Goal: Information Seeking & Learning: Find specific fact

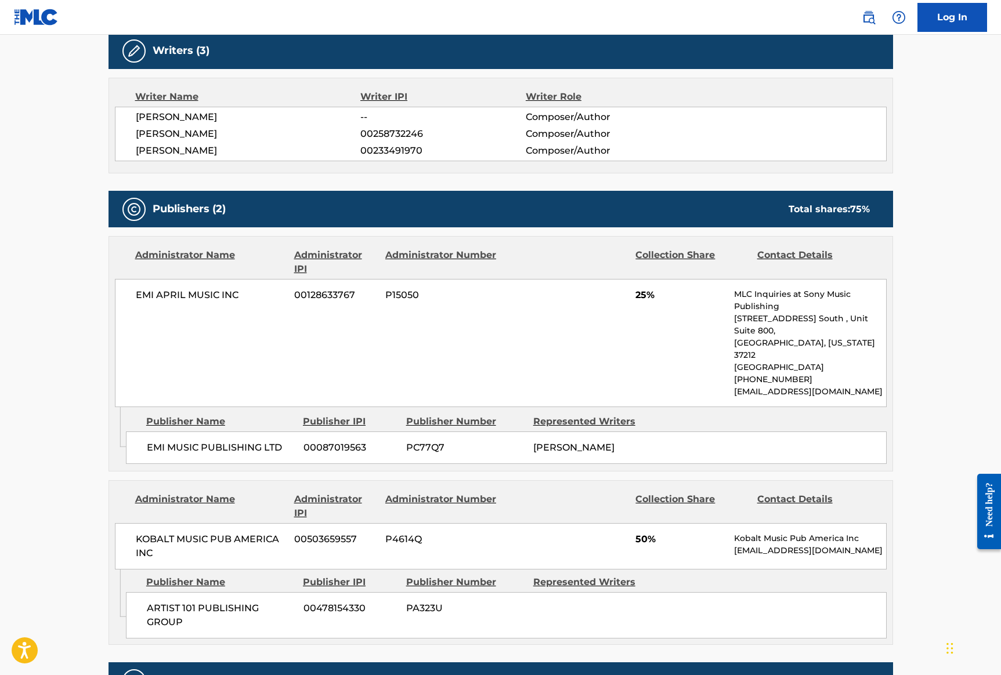
scroll to position [562, 0]
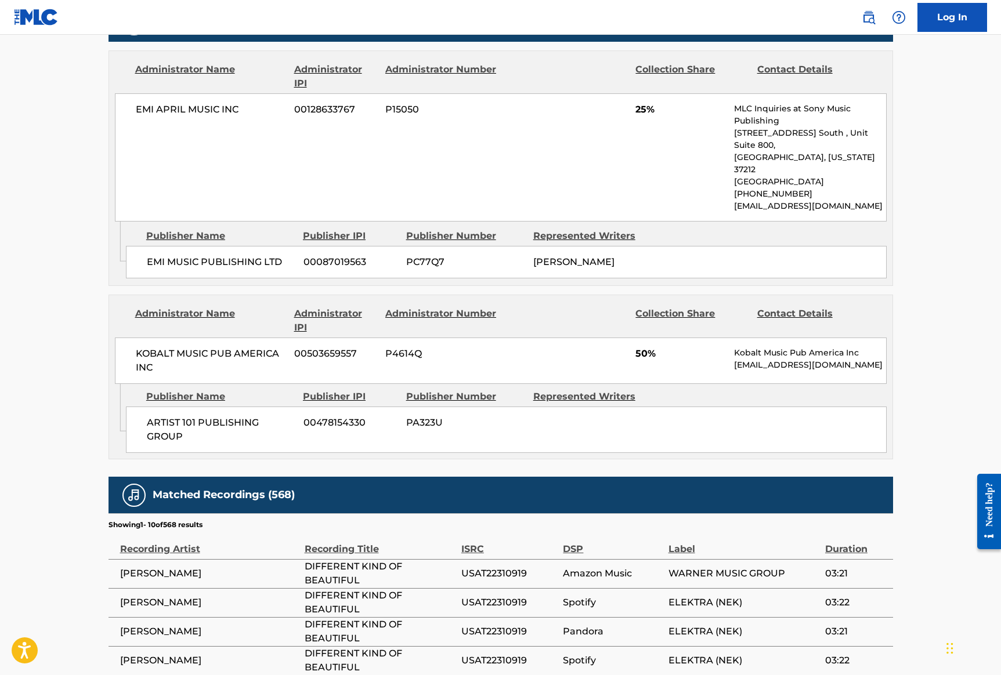
click at [220, 416] on span "ARTIST 101 PUBLISHING GROUP" at bounding box center [221, 430] width 148 height 28
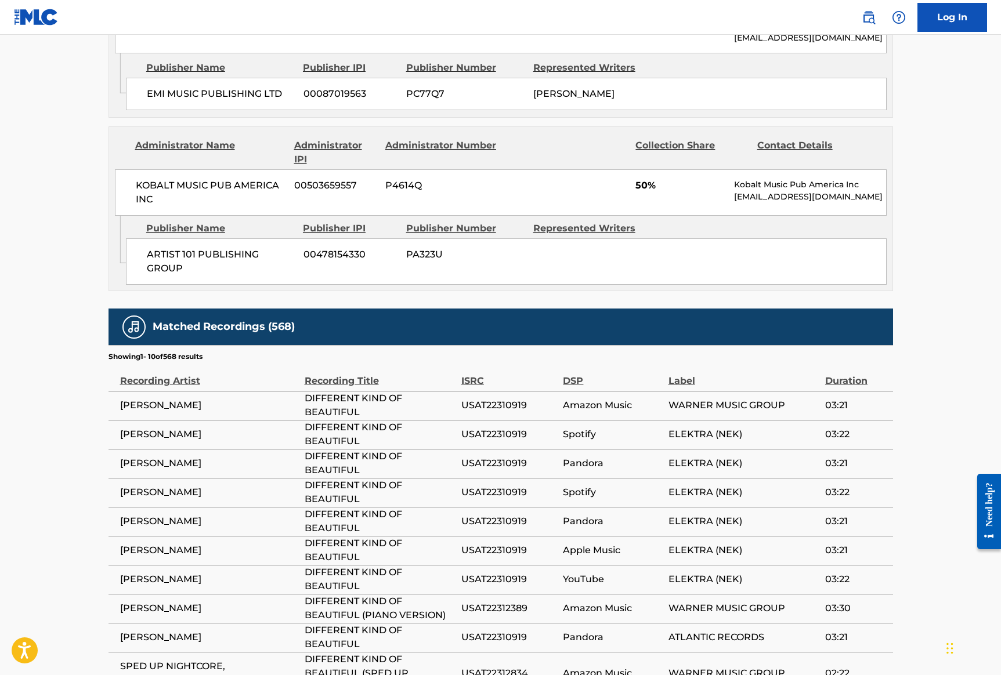
scroll to position [841, 0]
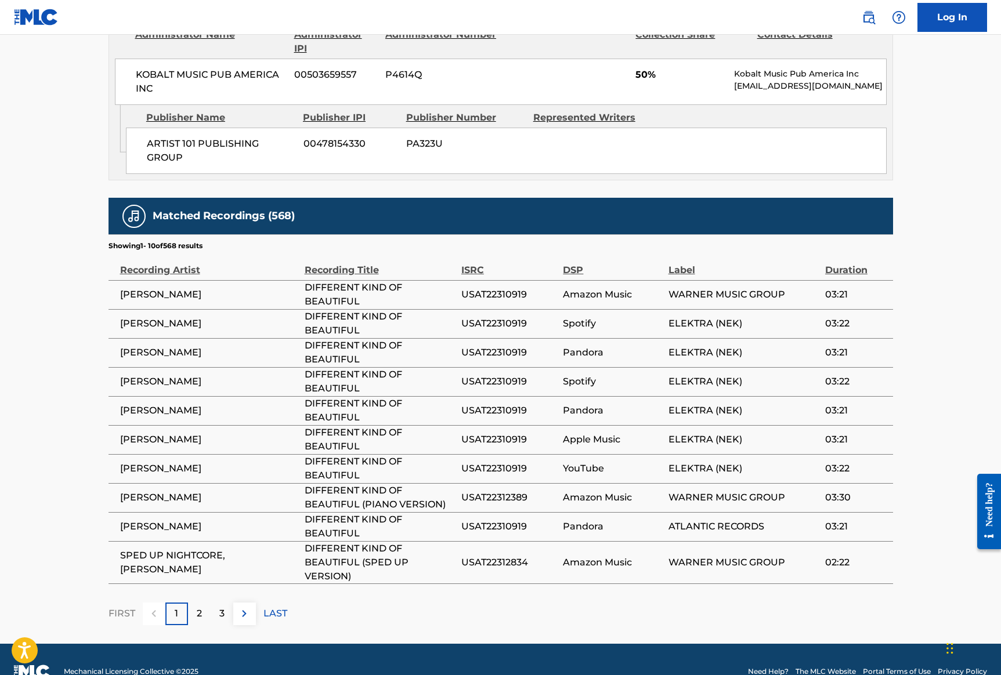
click at [207, 603] on div "2" at bounding box center [199, 614] width 23 height 23
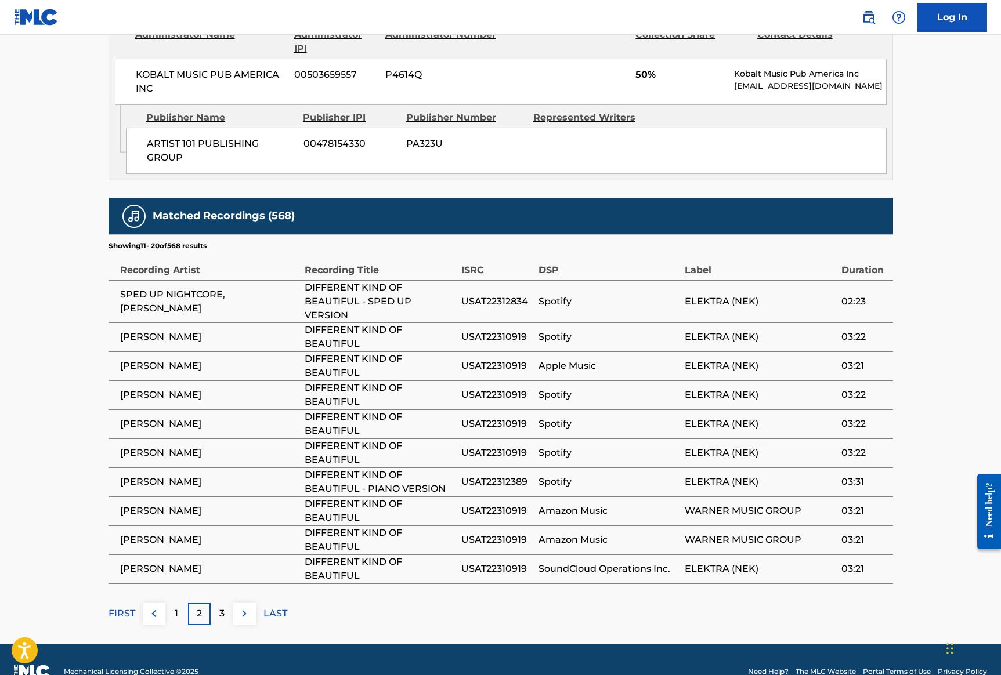
click at [227, 603] on div "3" at bounding box center [222, 614] width 23 height 23
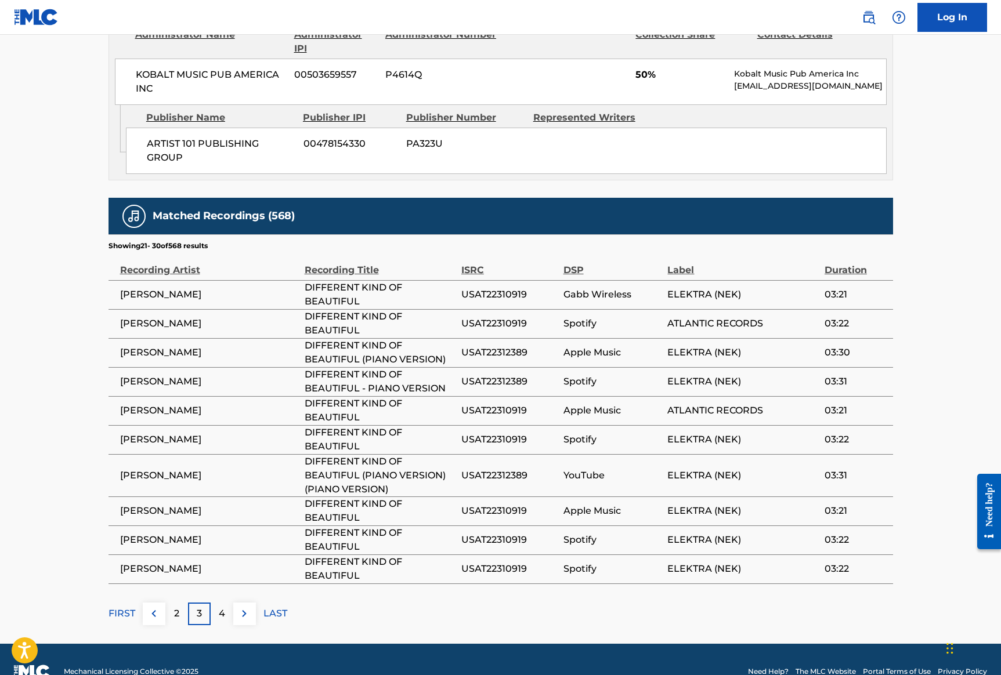
click at [113, 607] on p "FIRST" at bounding box center [122, 614] width 27 height 14
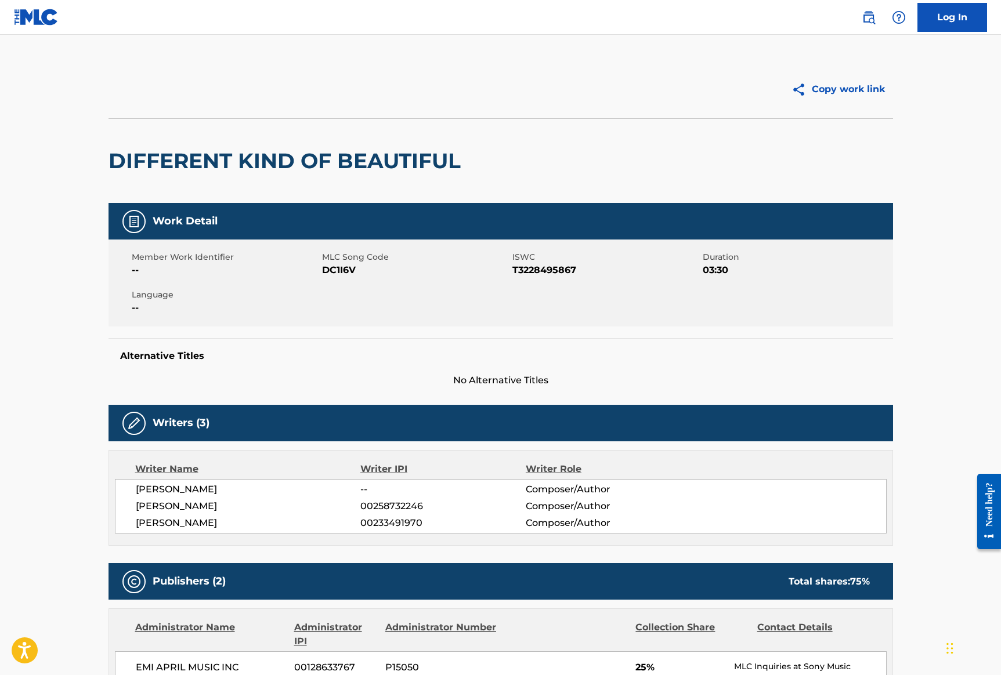
scroll to position [0, 0]
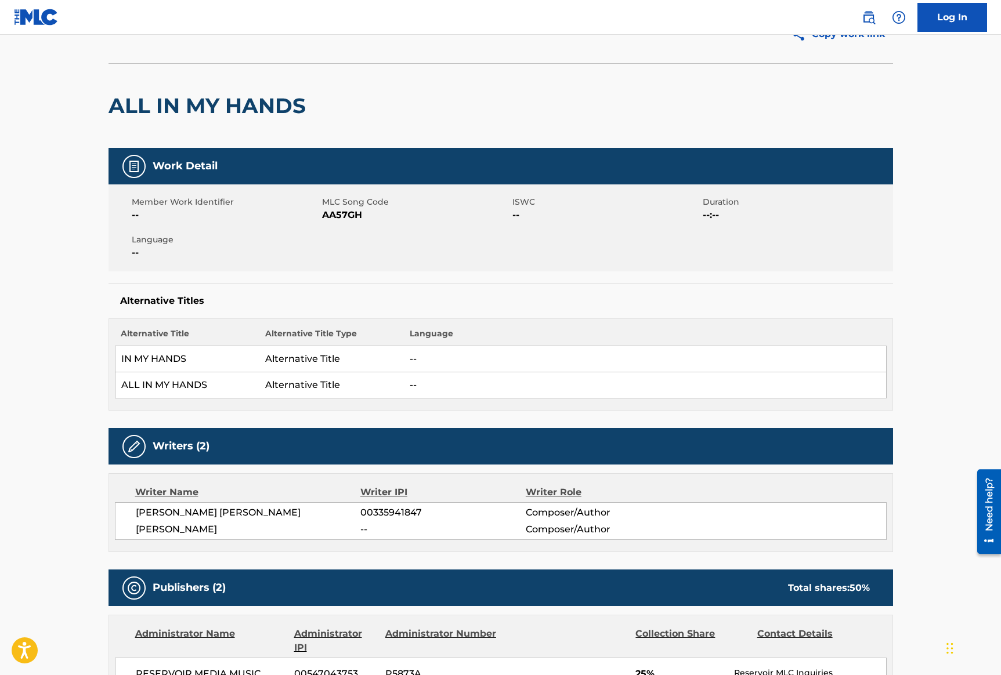
scroll to position [72, 0]
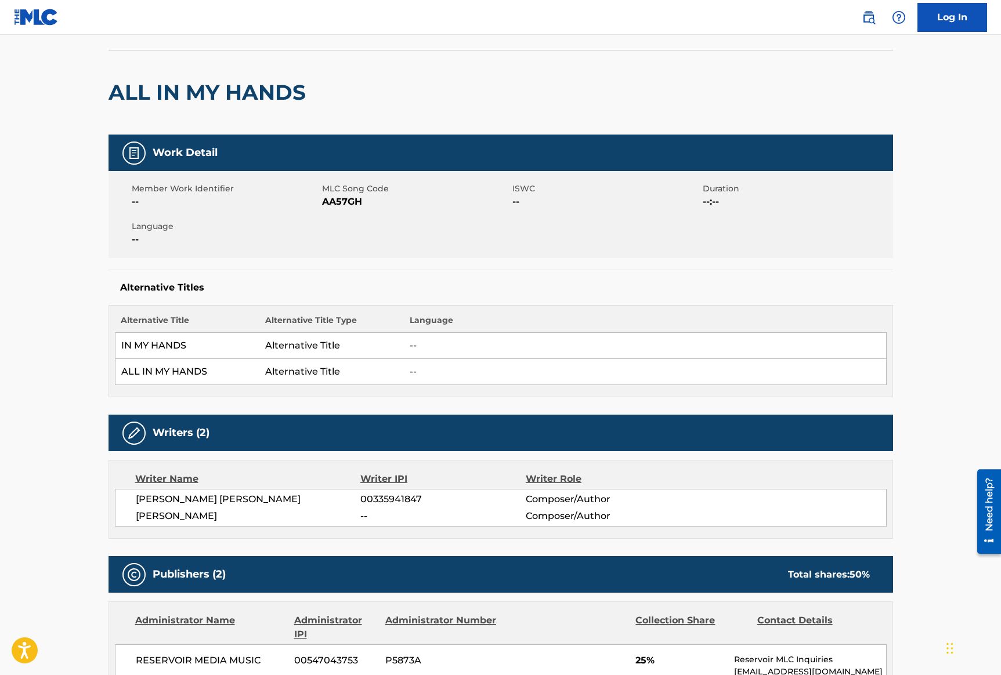
click at [343, 200] on span "AA57GH" at bounding box center [415, 202] width 187 height 14
copy span "AA57GH"
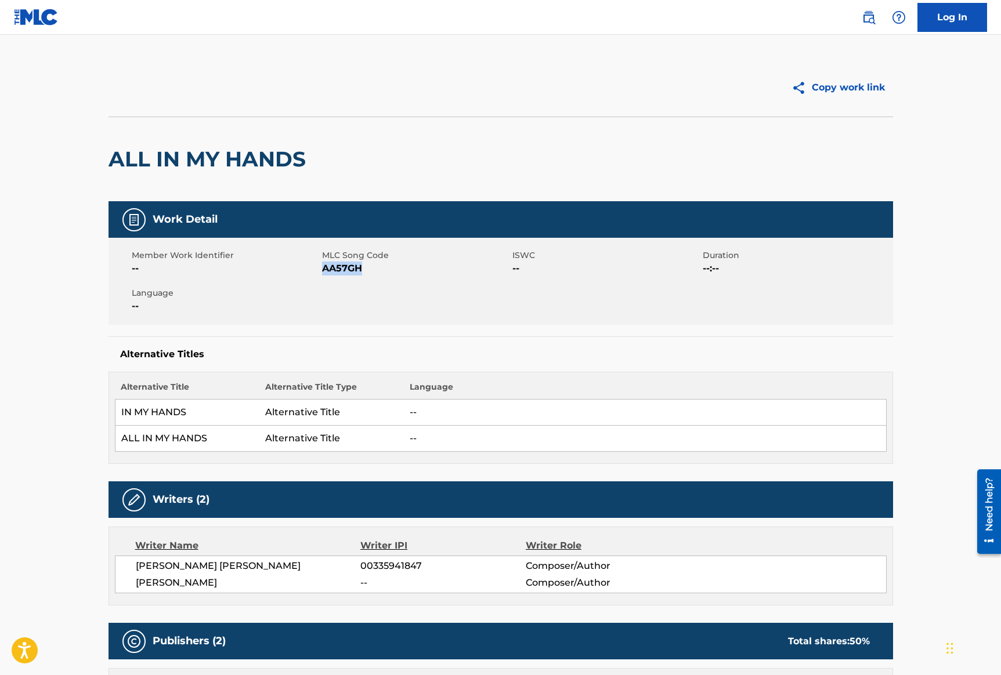
scroll to position [0, 0]
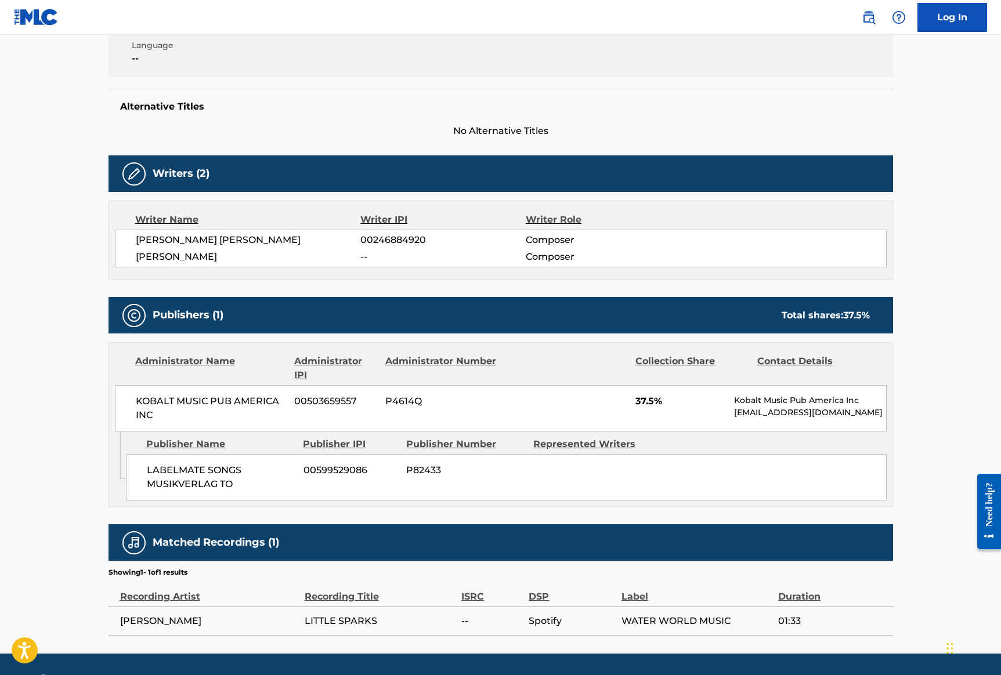
scroll to position [272, 0]
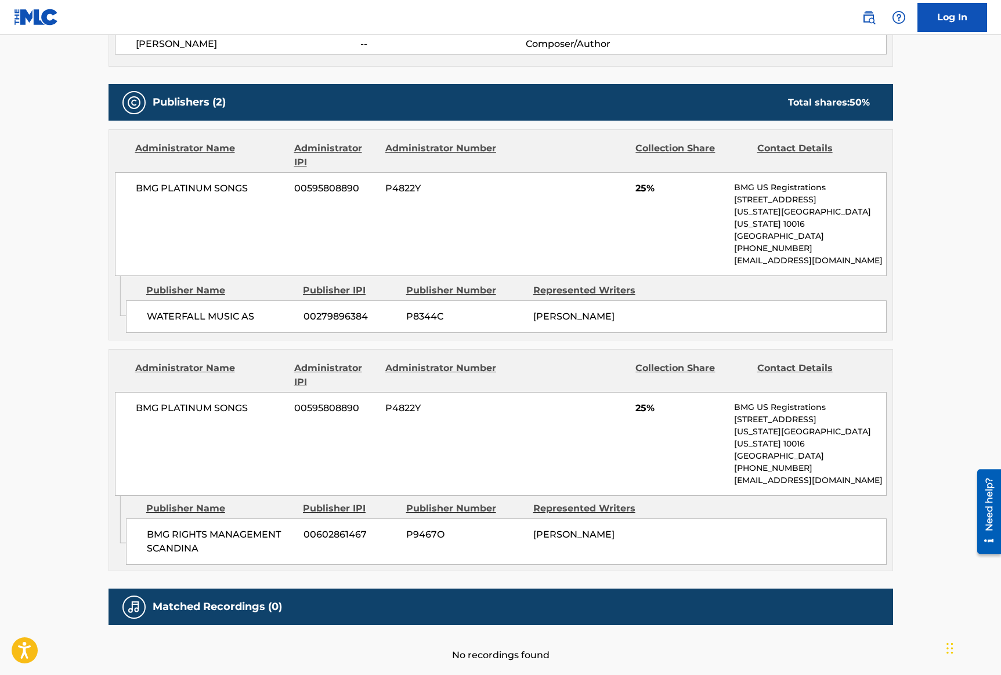
scroll to position [513, 0]
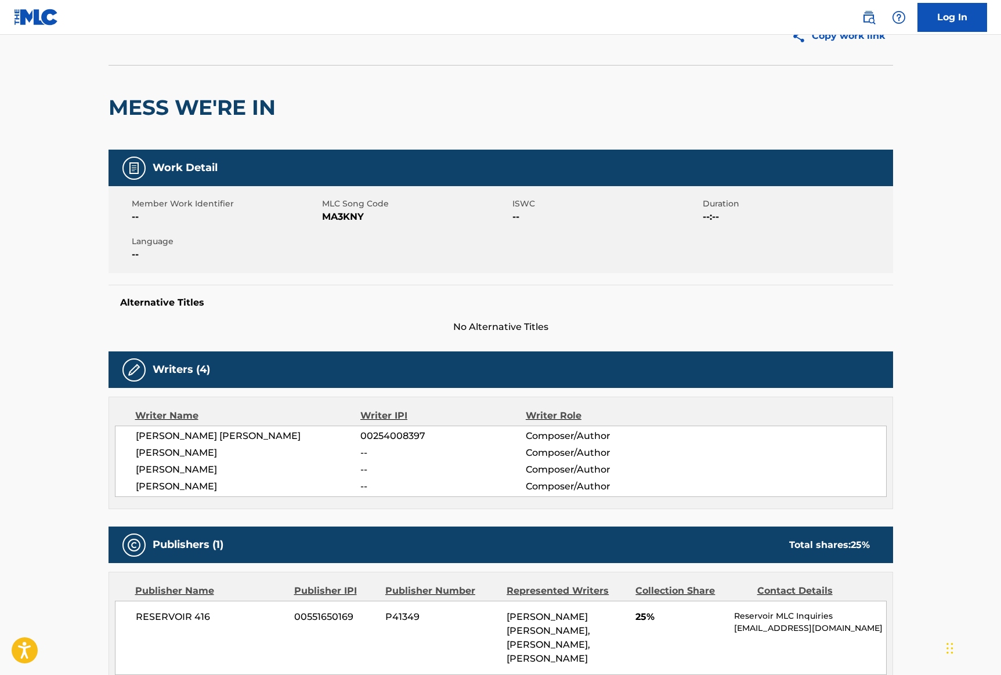
scroll to position [44, 0]
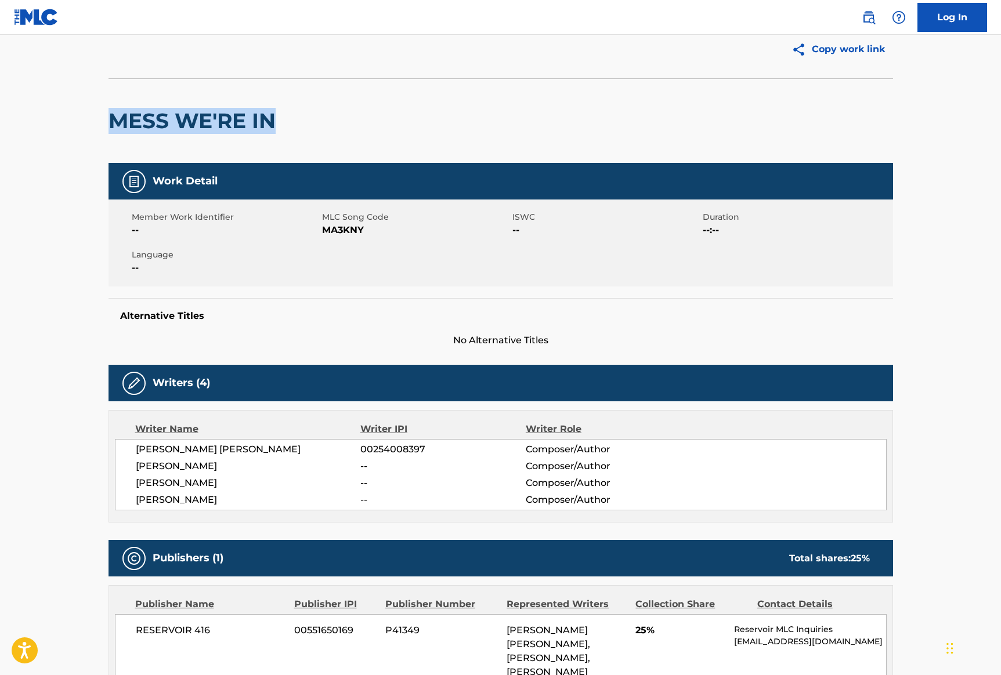
drag, startPoint x: 284, startPoint y: 129, endPoint x: 110, endPoint y: 116, distance: 174.6
click at [110, 116] on div "MESS WE'RE IN" at bounding box center [501, 120] width 784 height 85
copy h2 "MESS WE'RE IN"
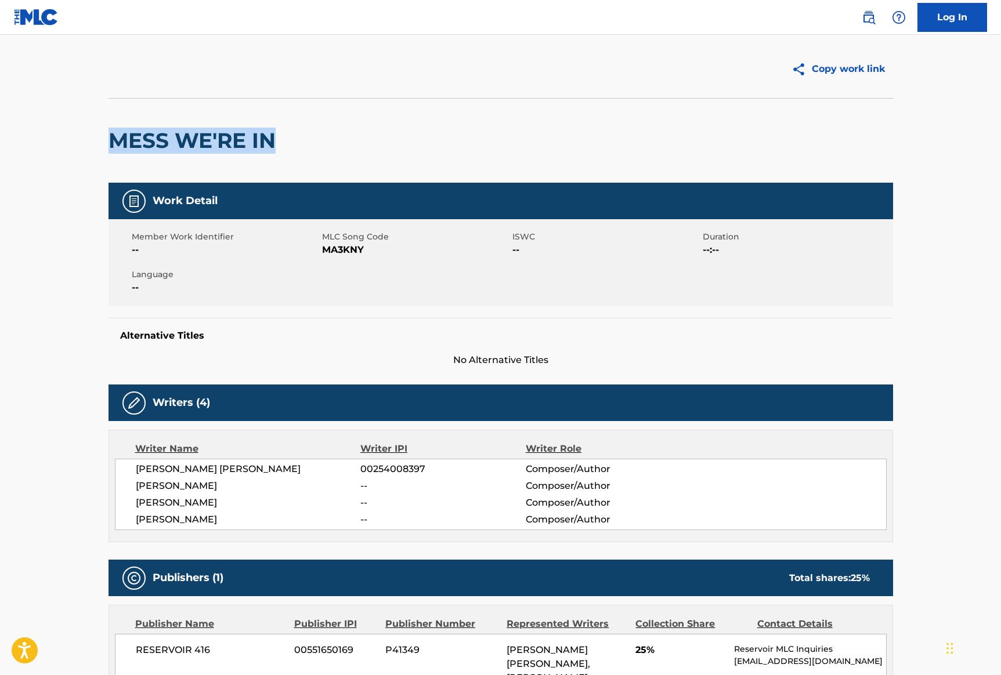
scroll to position [0, 0]
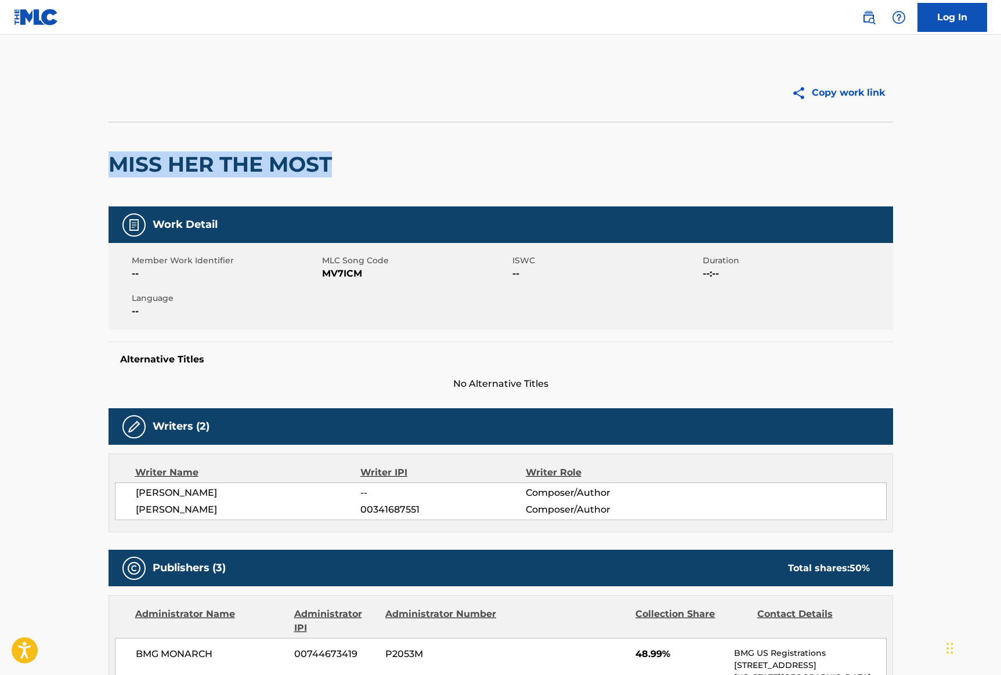
drag, startPoint x: 331, startPoint y: 165, endPoint x: 101, endPoint y: 156, distance: 230.5
click at [101, 156] on div "Copy work link MISS HER THE MOST Work Detail Member Work Identifier -- MLC Song…" at bounding box center [501, 673] width 812 height 1219
copy h2 "MISS HER THE MOST"
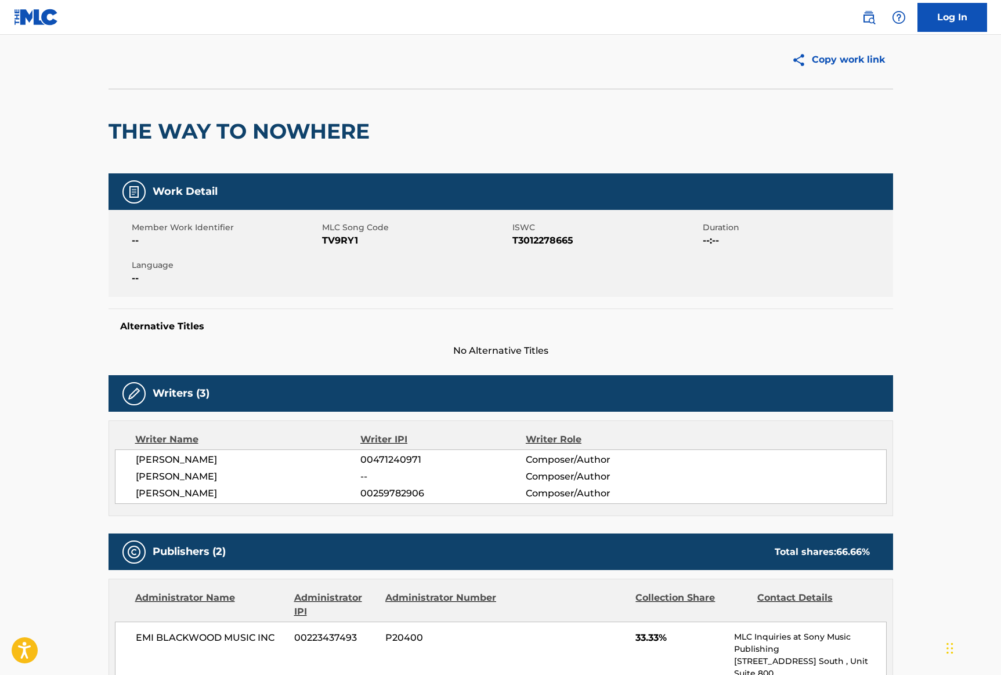
scroll to position [24, 0]
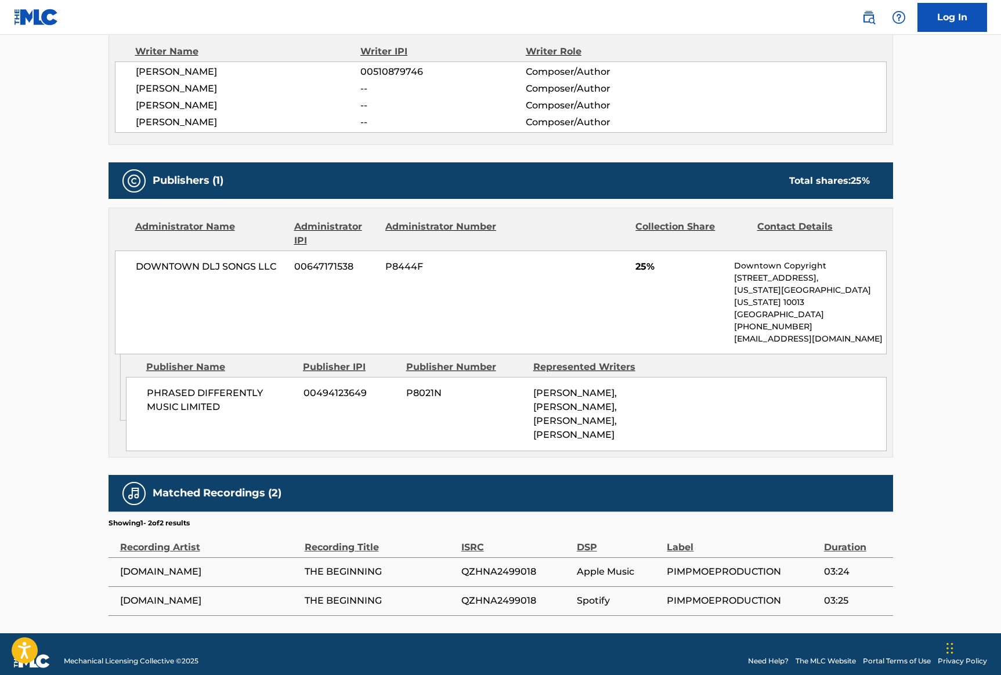
scroll to position [475, 0]
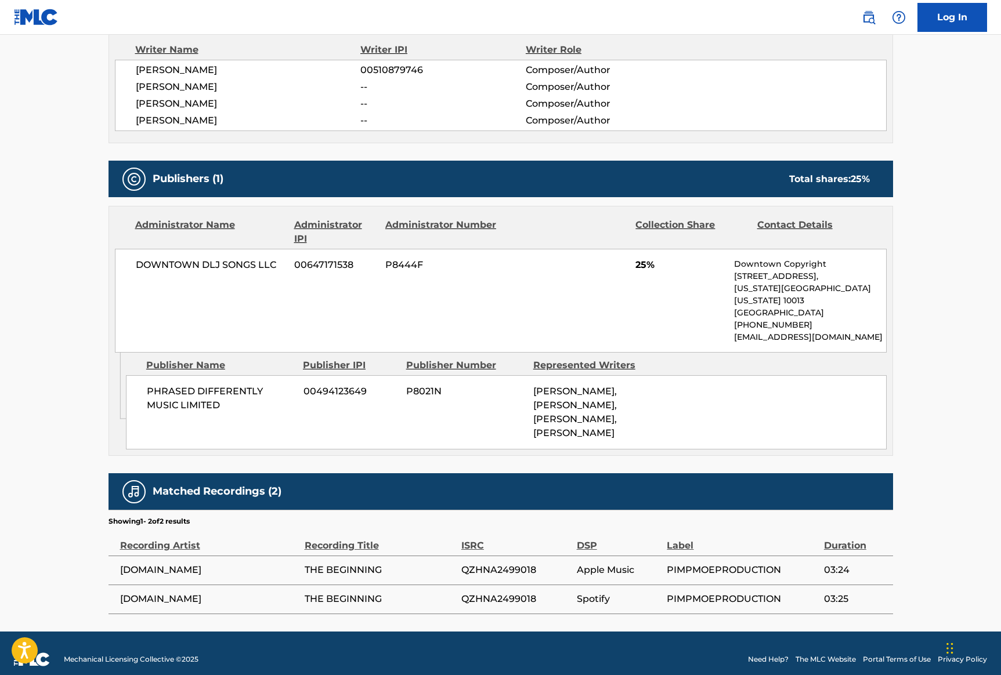
click at [497, 592] on span "QZHNA2499018" at bounding box center [516, 599] width 110 height 14
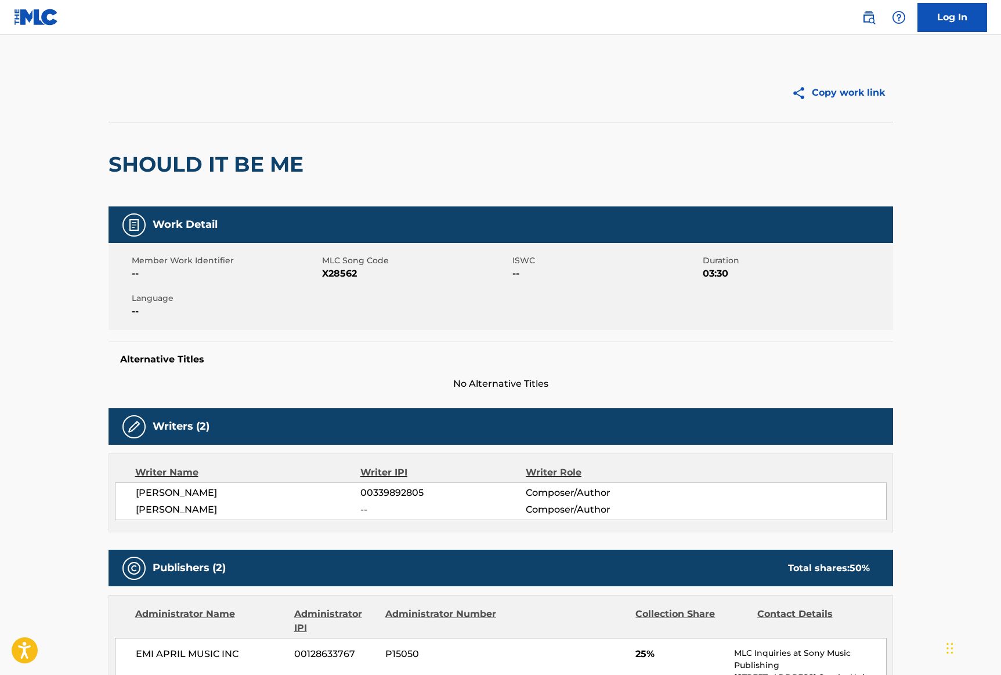
click at [222, 163] on h2 "SHOULD IT BE ME" at bounding box center [209, 164] width 201 height 26
drag, startPoint x: 308, startPoint y: 172, endPoint x: 110, endPoint y: 168, distance: 197.9
click at [110, 168] on h2 "SHOULD IT BE ME" at bounding box center [209, 164] width 201 height 26
copy h2 "SHOULD IT BE ME"
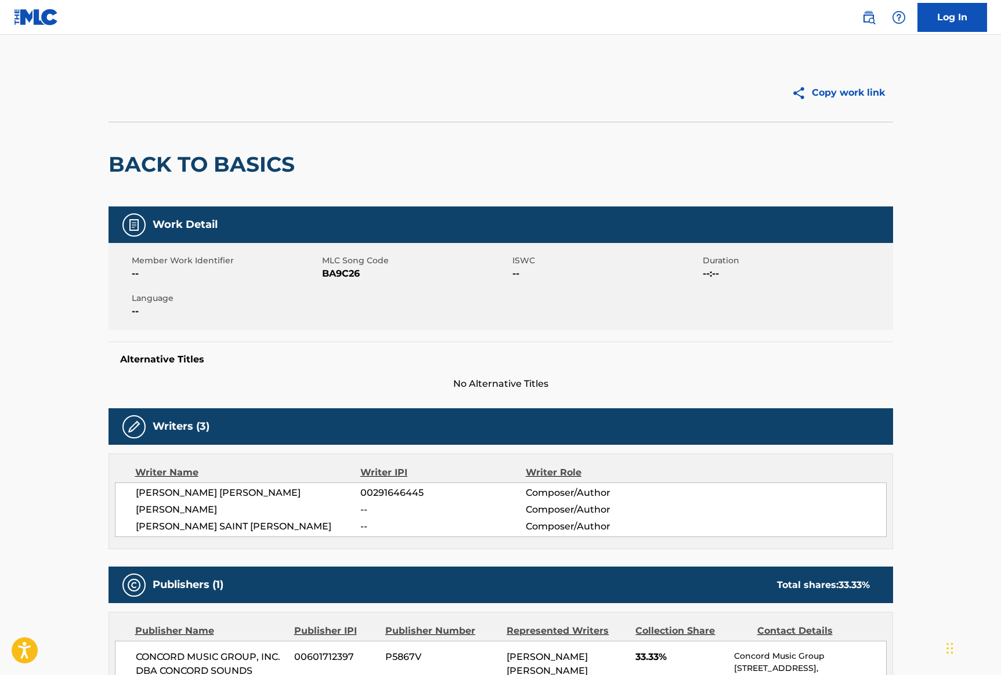
click at [326, 157] on div "BACK TO BASICS" at bounding box center [501, 164] width 784 height 85
drag, startPoint x: 313, startPoint y: 168, endPoint x: 109, endPoint y: 168, distance: 204.2
click at [109, 168] on div "BACK TO BASICS" at bounding box center [501, 164] width 784 height 85
copy h2 "BACK TO BASICS"
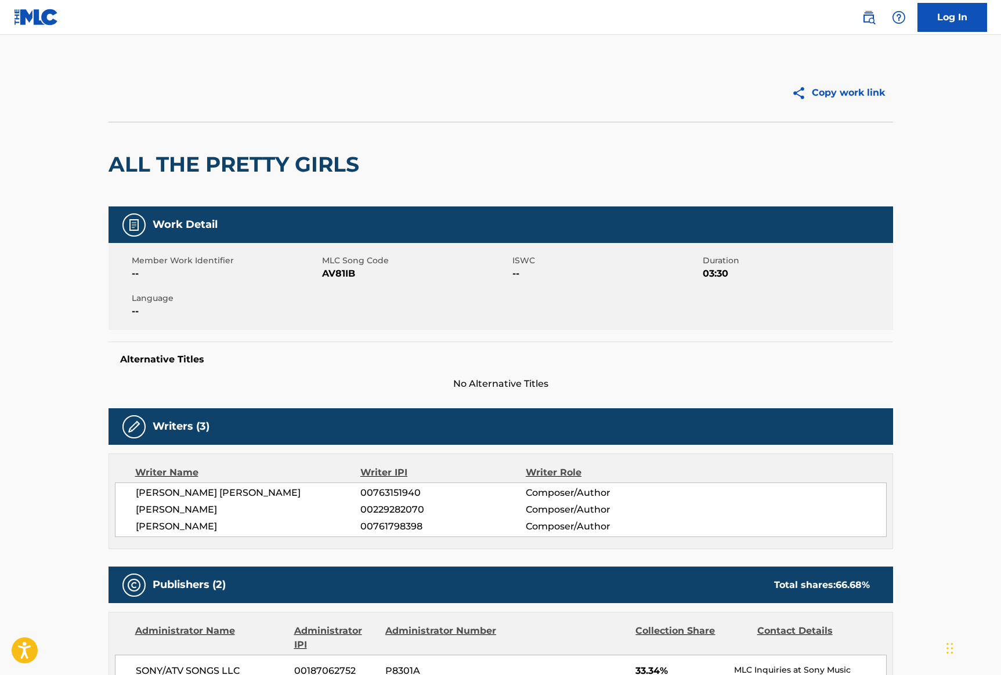
drag, startPoint x: 406, startPoint y: 160, endPoint x: 396, endPoint y: 162, distance: 10.0
click at [406, 161] on div "ALL THE PRETTY GIRLS" at bounding box center [501, 164] width 784 height 85
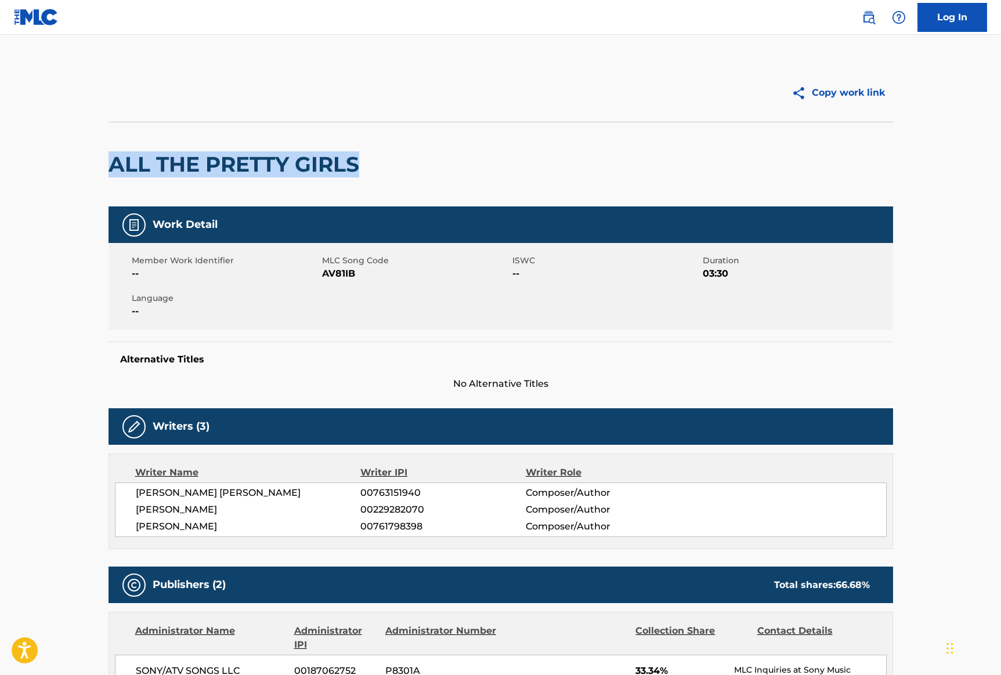
drag, startPoint x: 377, startPoint y: 163, endPoint x: 126, endPoint y: 149, distance: 251.1
click at [126, 149] on div "ALL THE PRETTY GIRLS" at bounding box center [501, 164] width 784 height 85
copy h2 "ALL THE PRETTY GIRLS"
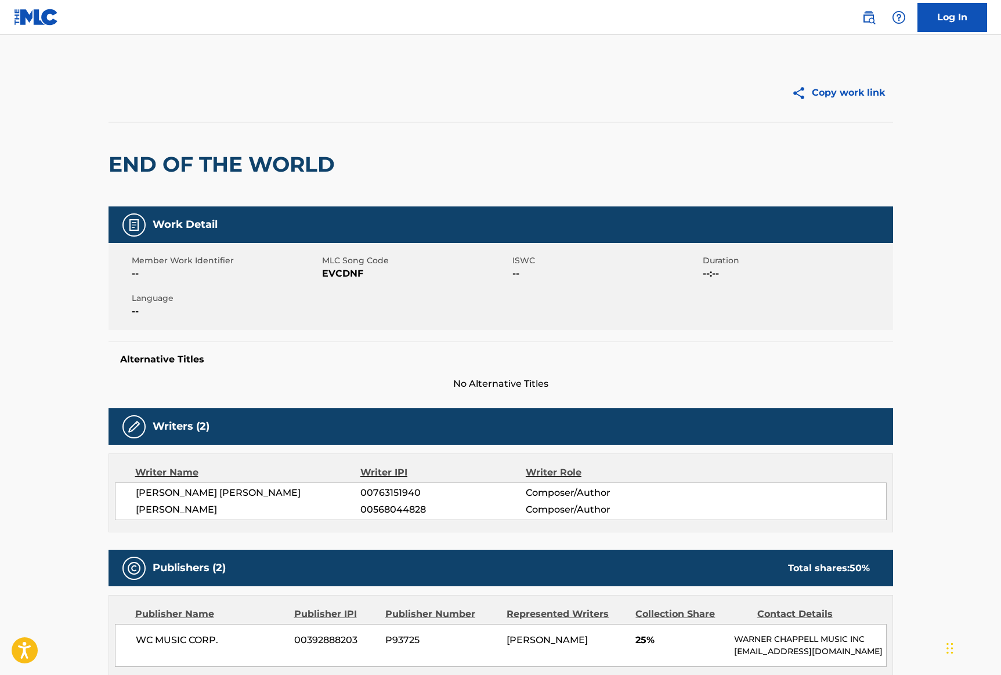
click at [334, 159] on h2 "END OF THE WORLD" at bounding box center [225, 164] width 232 height 26
drag, startPoint x: 344, startPoint y: 164, endPoint x: 104, endPoint y: 147, distance: 239.6
click at [104, 147] on div "Copy work link END OF THE WORLD Work Detail Member Work Identifier -- MLC Song …" at bounding box center [501, 497] width 812 height 866
copy h2 "END OF THE WORLD"
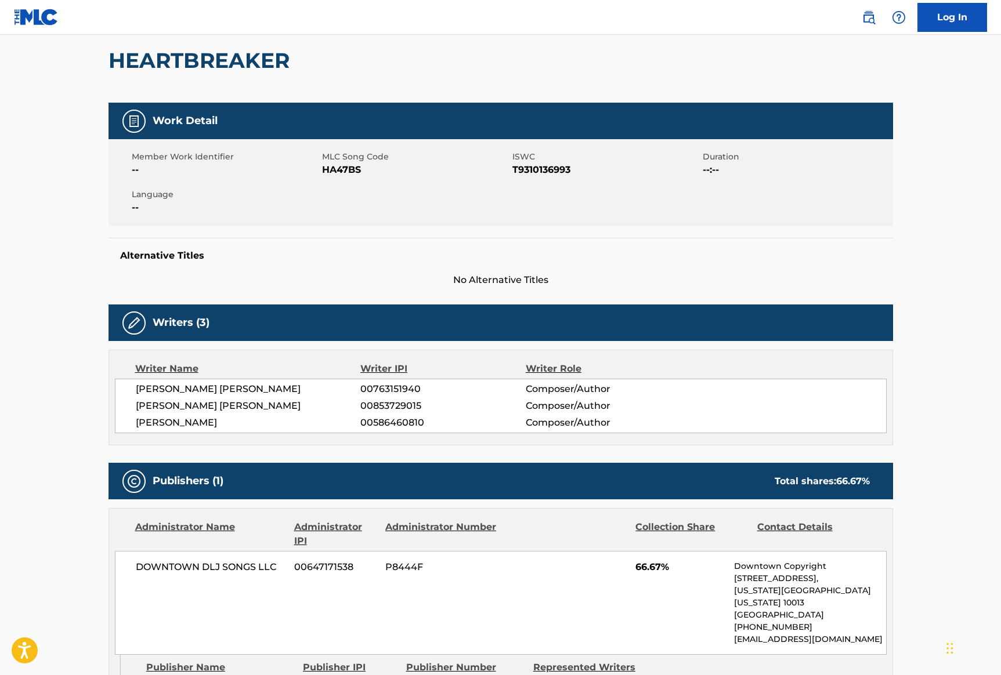
scroll to position [78, 0]
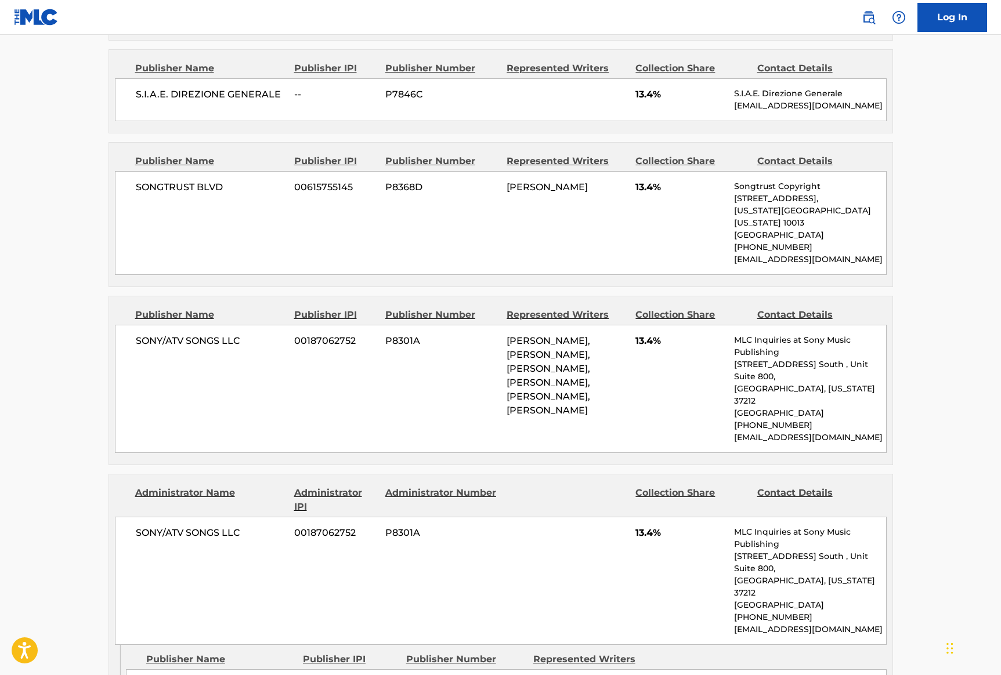
scroll to position [887, 0]
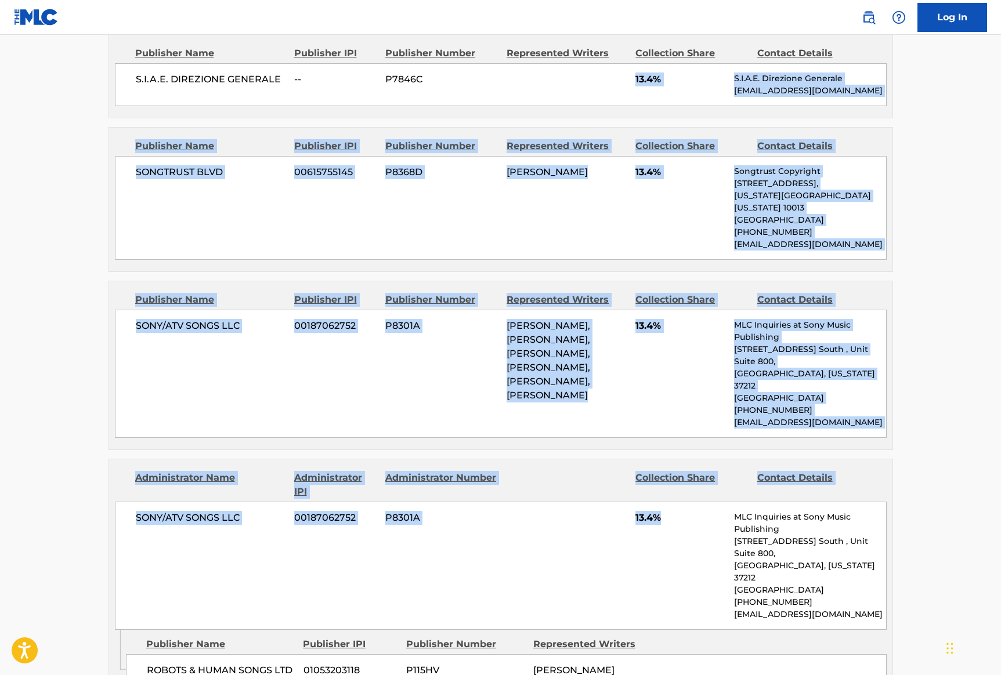
drag, startPoint x: 674, startPoint y: 549, endPoint x: 643, endPoint y: 85, distance: 464.6
click at [645, 82] on div "Publishers (6) Total shares: 66.99 % Administrator Name Administrator IPI Admin…" at bounding box center [501, 212] width 784 height 964
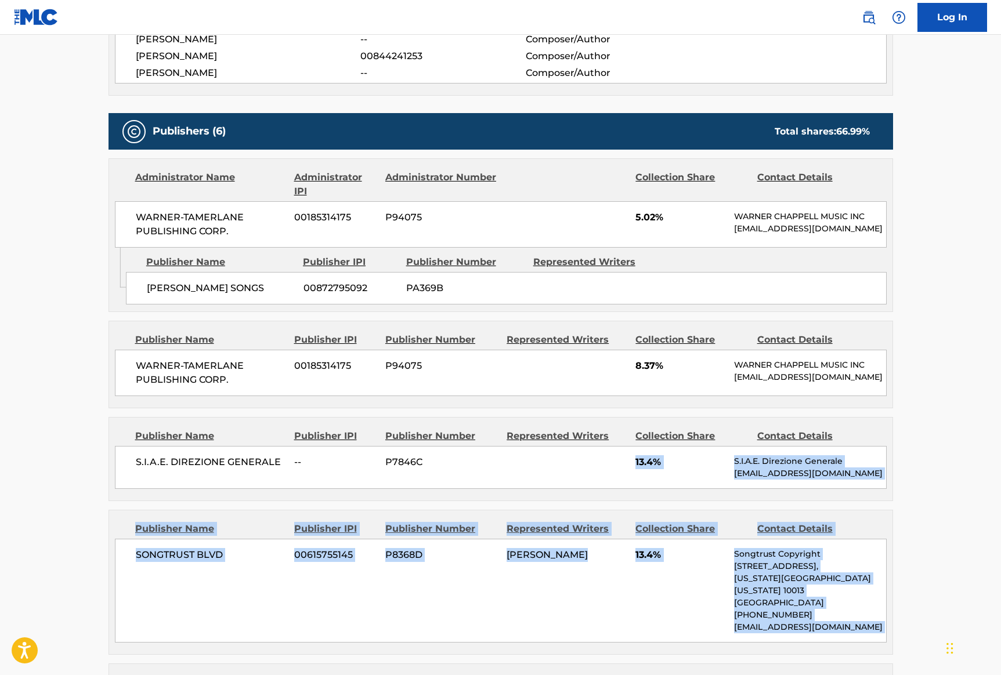
scroll to position [505, 0]
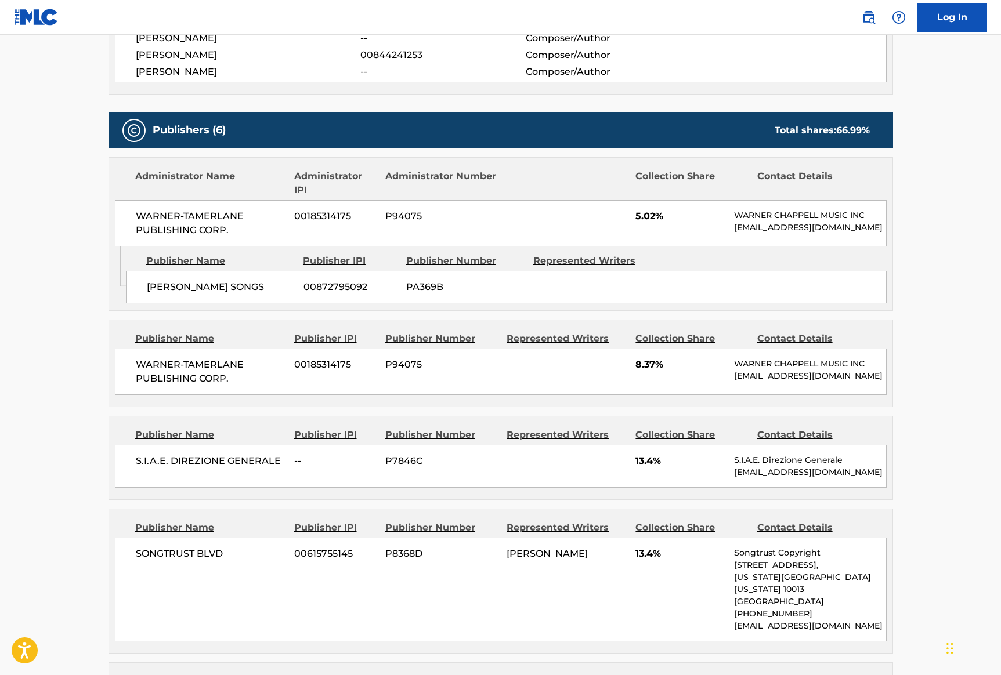
click at [671, 340] on div "Collection Share" at bounding box center [691, 339] width 113 height 14
drag, startPoint x: 805, startPoint y: 399, endPoint x: 113, endPoint y: 208, distance: 718.1
click at [113, 208] on div "Publishers (6) Total shares: 66.99 % Administrator Name Administrator IPI Admin…" at bounding box center [501, 594] width 784 height 964
click at [660, 372] on span "8.37%" at bounding box center [680, 365] width 90 height 14
drag, startPoint x: 666, startPoint y: 377, endPoint x: 407, endPoint y: 375, distance: 258.8
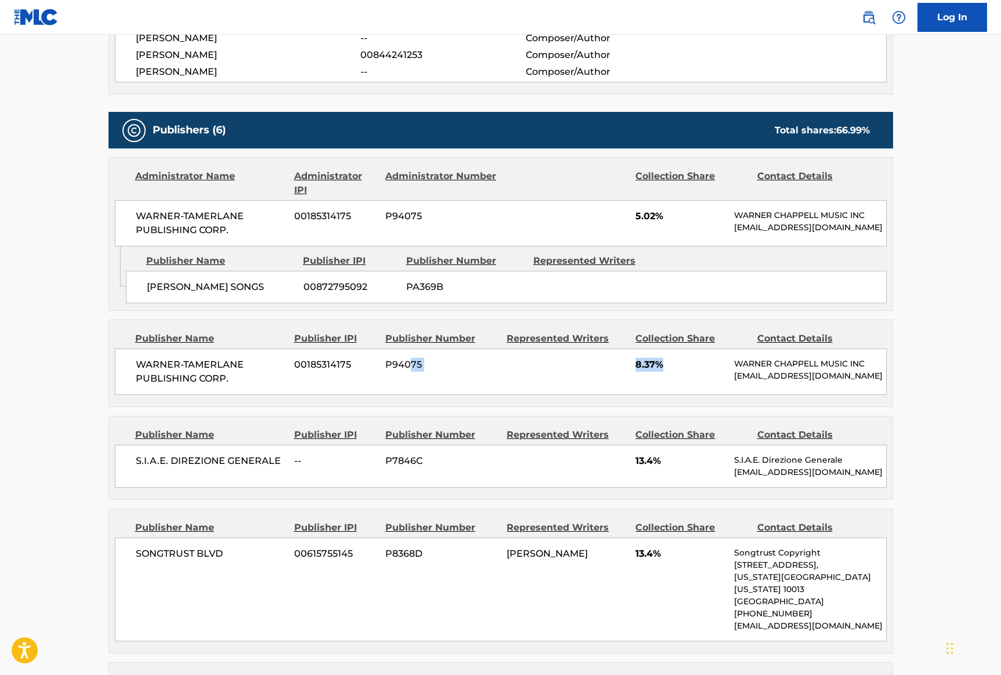
click at [407, 375] on div "WARNER-TAMERLANE PUBLISHING CORP. 00185314175 P94075 8.37% WARNER CHAPPELL MUSI…" at bounding box center [501, 372] width 772 height 46
click at [656, 372] on span "8.37%" at bounding box center [680, 365] width 90 height 14
click at [661, 208] on div "WARNER-TAMERLANE PUBLISHING CORP. 00185314175 P94075 5.02% WARNER CHAPPELL MUSI…" at bounding box center [501, 223] width 772 height 46
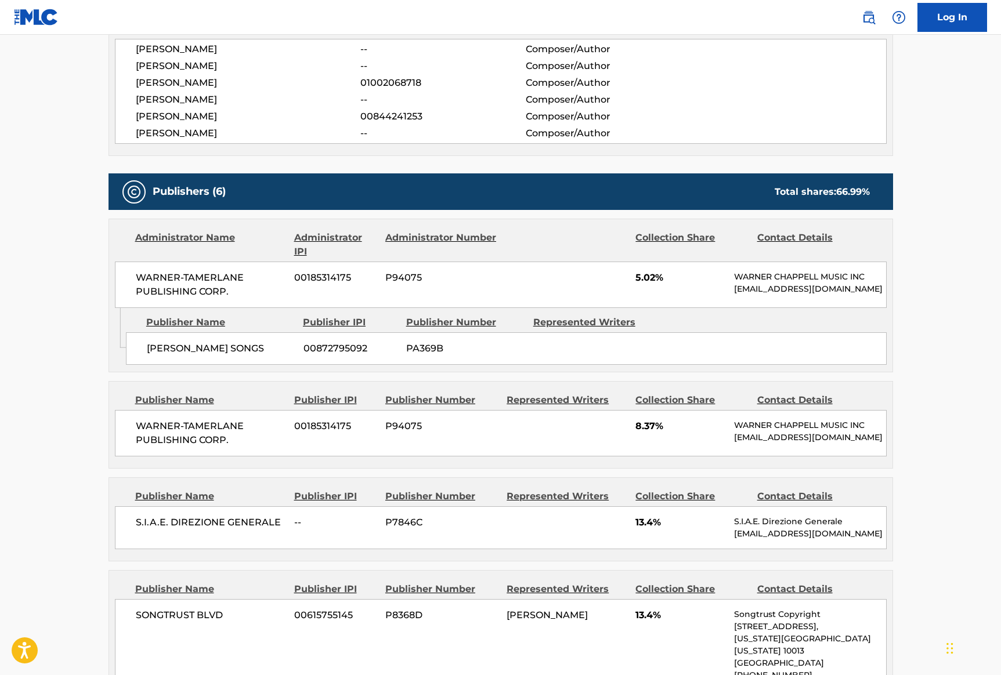
scroll to position [431, 0]
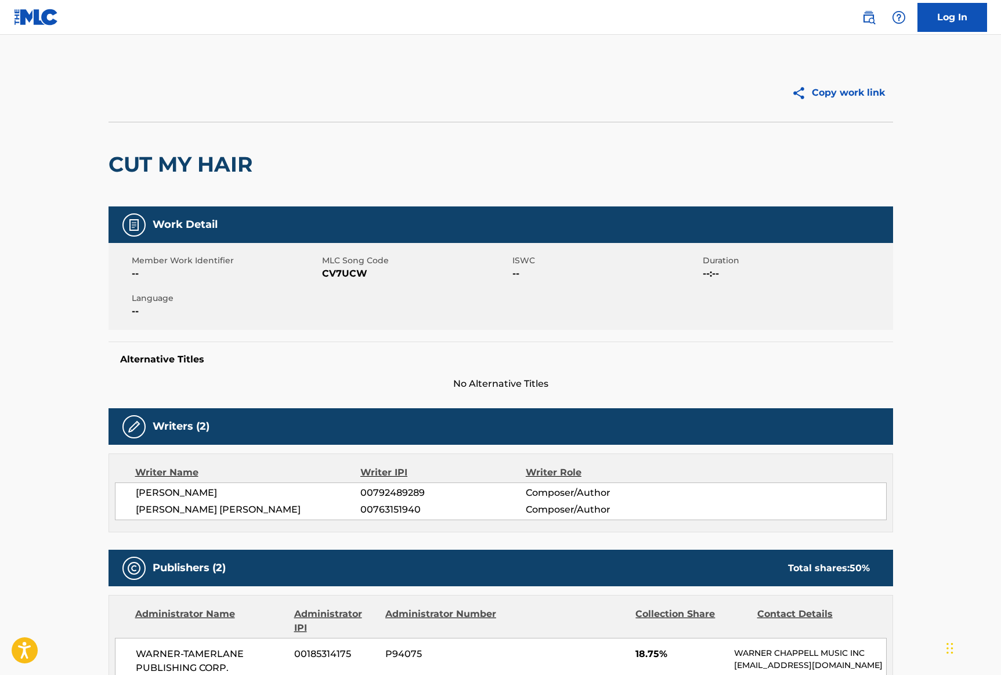
click at [401, 510] on span "00763151940" at bounding box center [442, 510] width 165 height 14
copy span "00763151940"
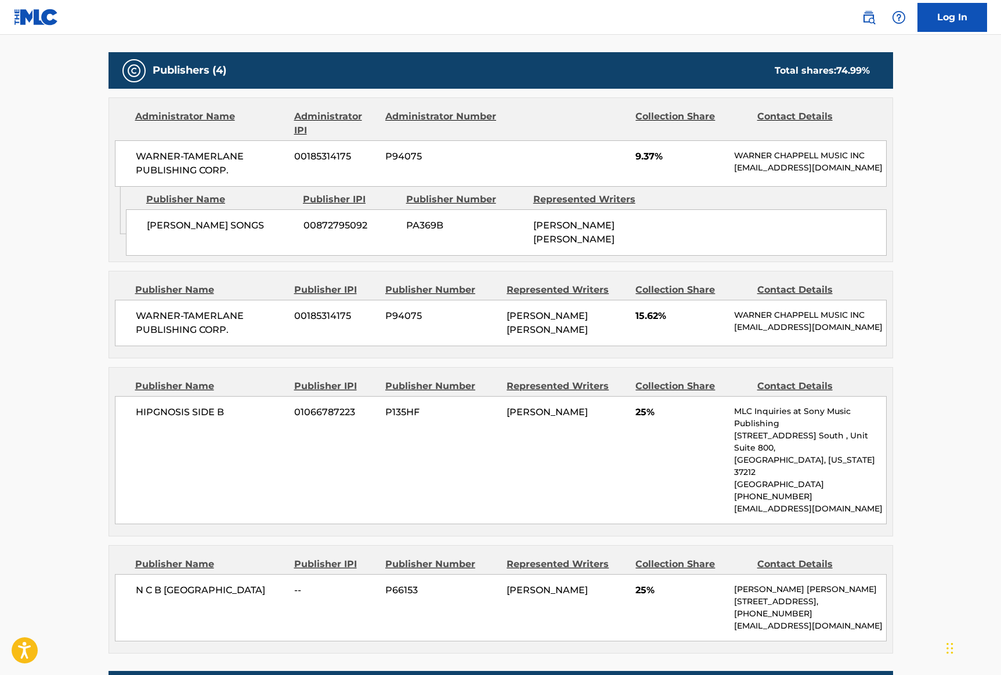
scroll to position [530, 0]
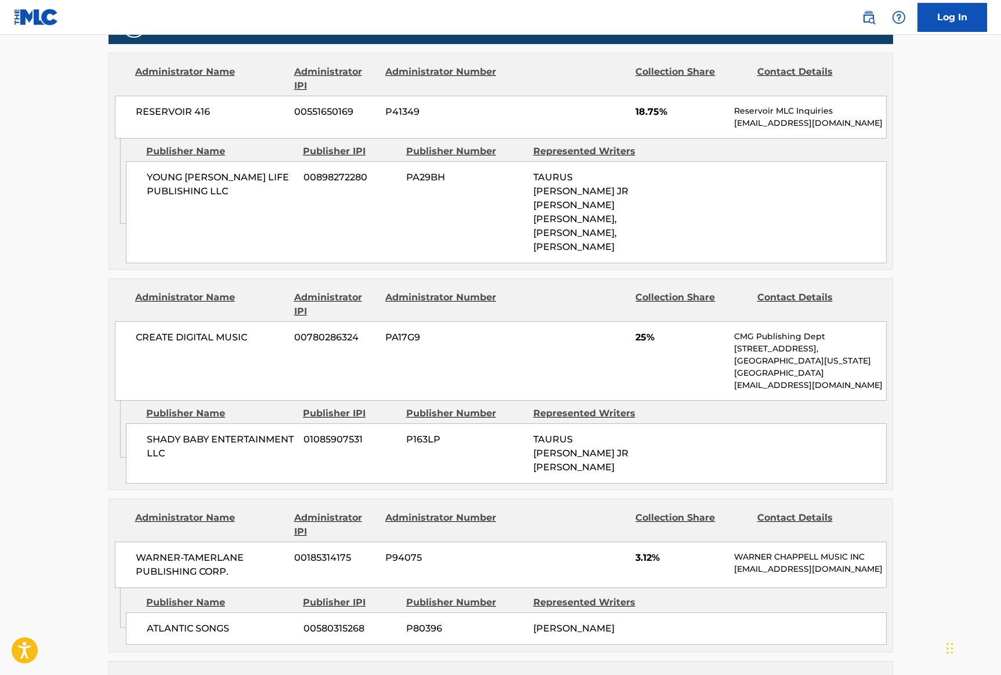
scroll to position [594, 0]
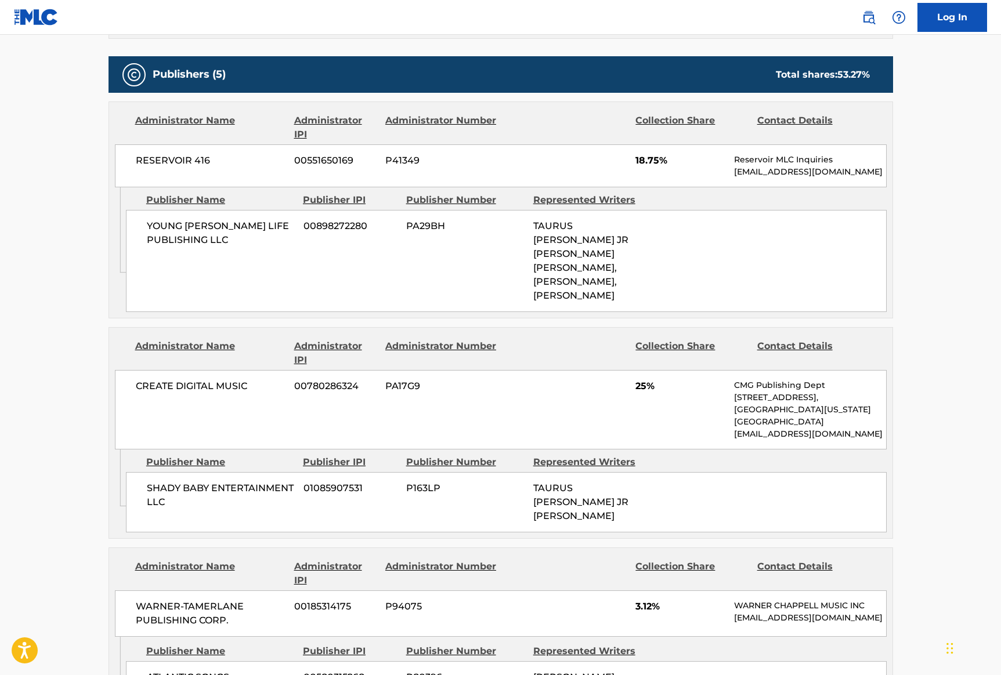
drag, startPoint x: 587, startPoint y: 295, endPoint x: 529, endPoint y: 225, distance: 90.7
click at [529, 225] on div "YOUNG [PERSON_NAME] LIFE PUBLISHING LLC 00898272280 PA29BH TAURUS [PERSON_NAME]…" at bounding box center [506, 261] width 761 height 102
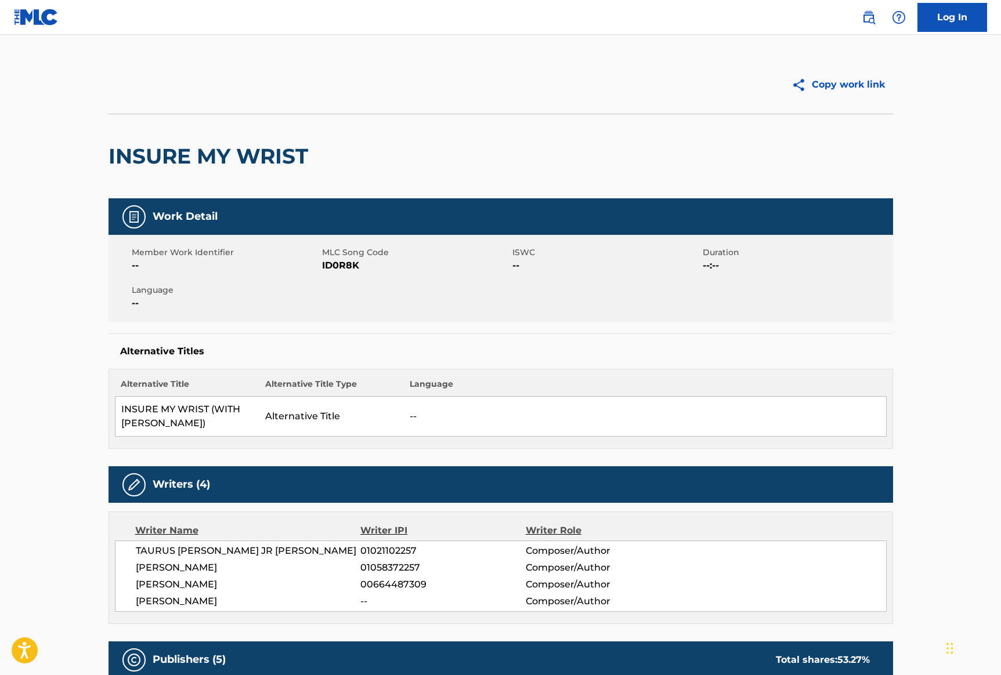
scroll to position [0, 0]
